Goal: Information Seeking & Learning: Find specific fact

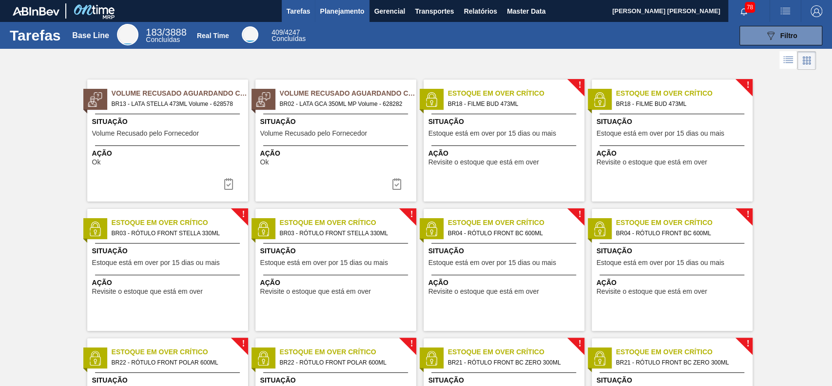
click at [360, 13] on span "Planejamento" at bounding box center [342, 11] width 44 height 12
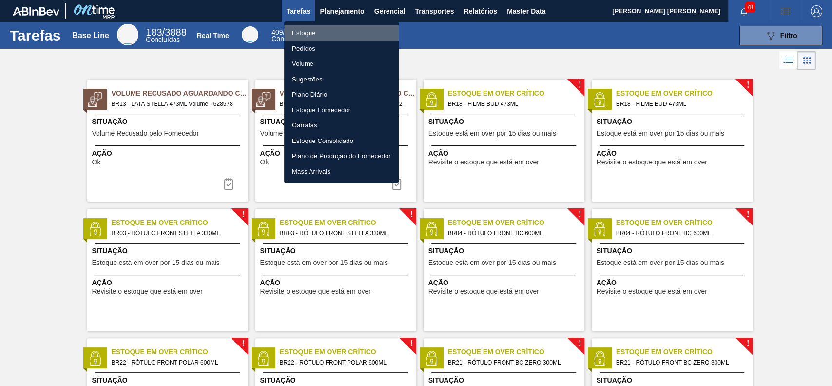
click at [323, 38] on li "Estoque" at bounding box center [341, 33] width 115 height 16
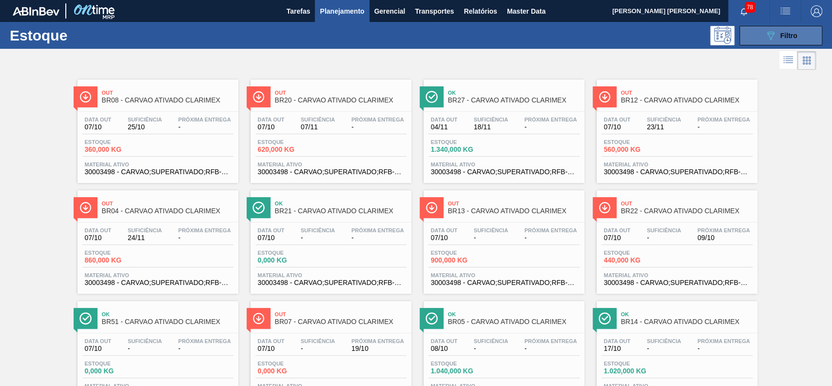
click at [624, 29] on button "089F7B8B-B2A5-4AFE-B5C0-19BA573D28AC Filtro" at bounding box center [781, 36] width 83 height 20
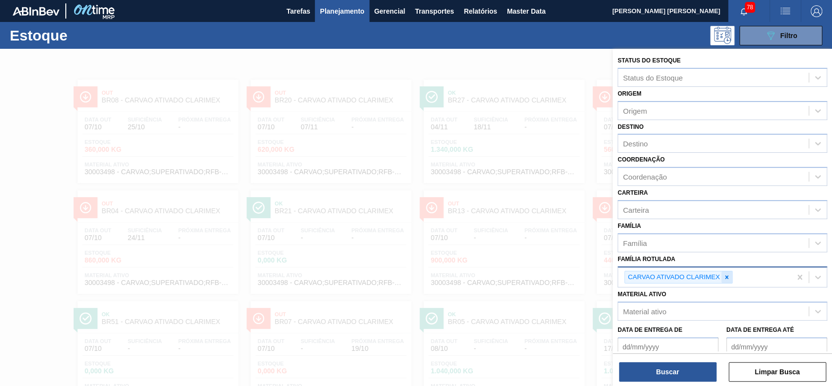
click at [624, 275] on icon at bounding box center [727, 277] width 7 height 7
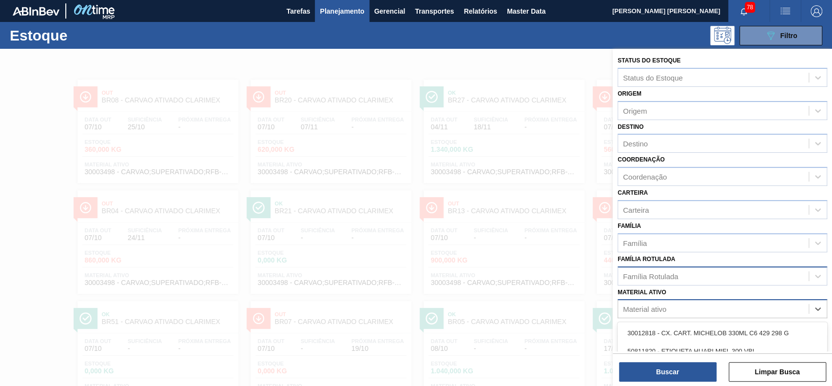
click at [624, 289] on div "Material ativo" at bounding box center [713, 309] width 191 height 14
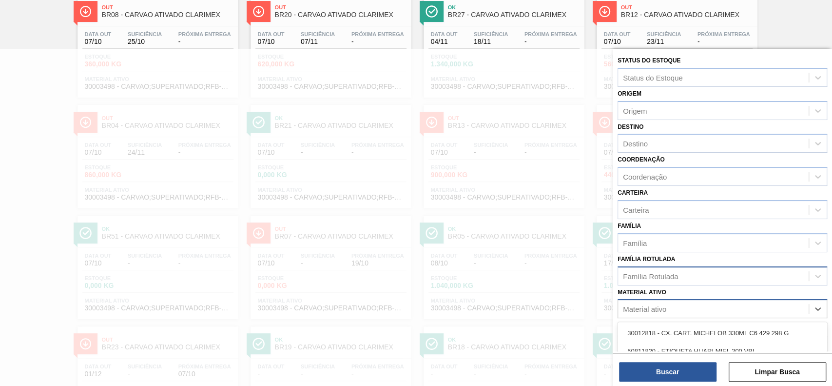
paste ativo "30009288"
type ativo "30009288"
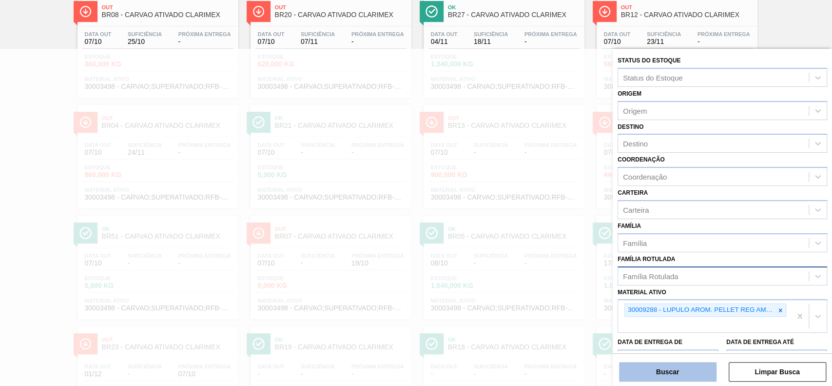
click at [624, 289] on button "Buscar" at bounding box center [668, 372] width 98 height 20
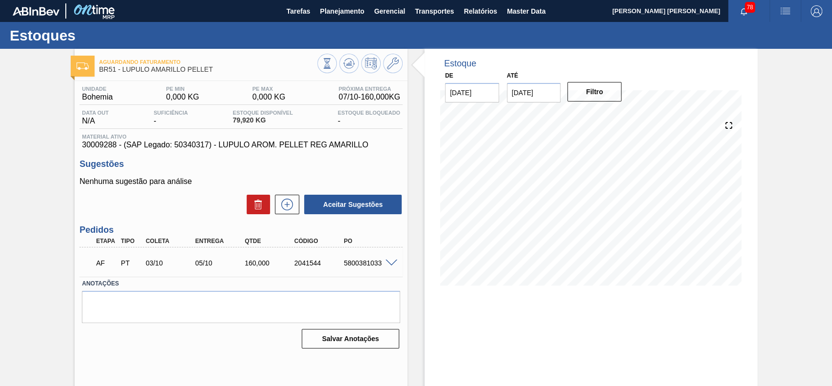
click at [393, 264] on span at bounding box center [392, 262] width 12 height 7
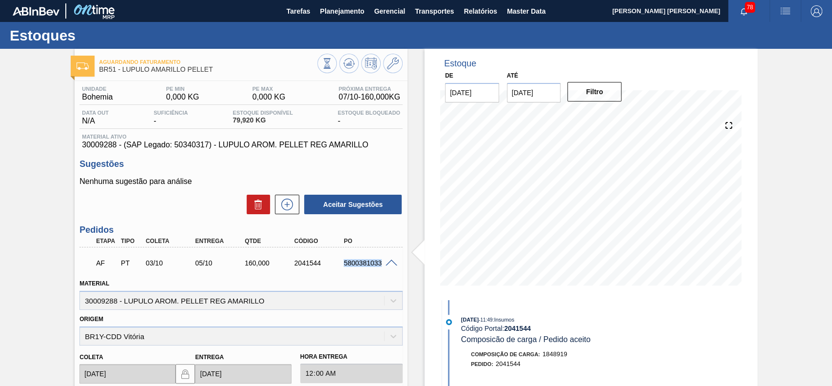
drag, startPoint x: 351, startPoint y: 264, endPoint x: 384, endPoint y: 272, distance: 34.1
click at [384, 272] on div "AF PT 03/10 05/10 160,000 2041544 5800381033" at bounding box center [238, 262] width 297 height 20
copy div "5800381033"
